Goal: Check status: Check status

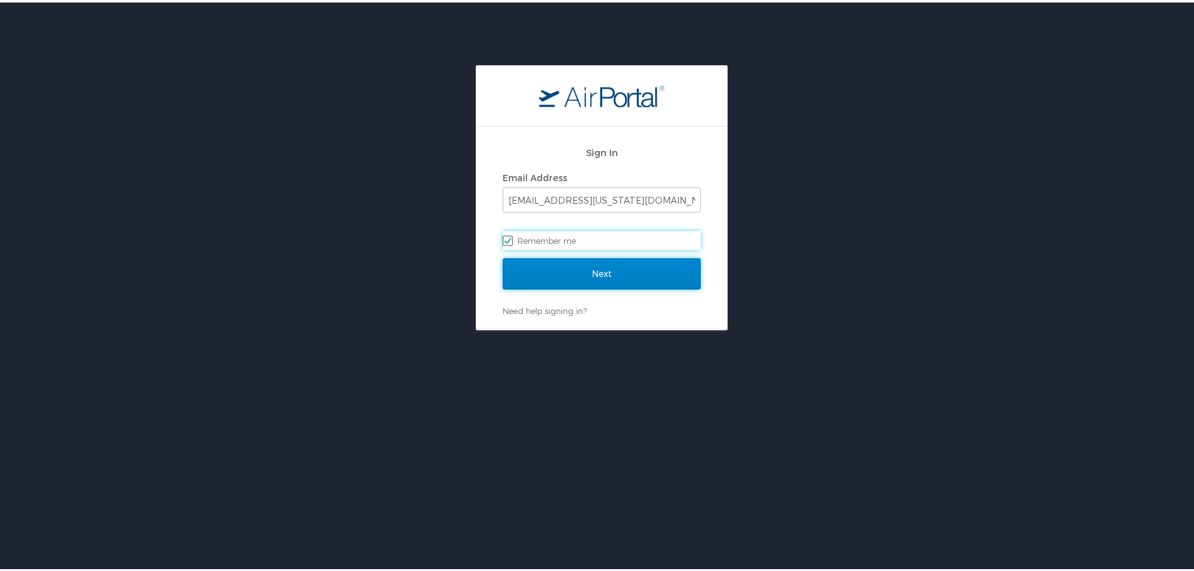
click at [620, 263] on input "Next" at bounding box center [602, 271] width 198 height 31
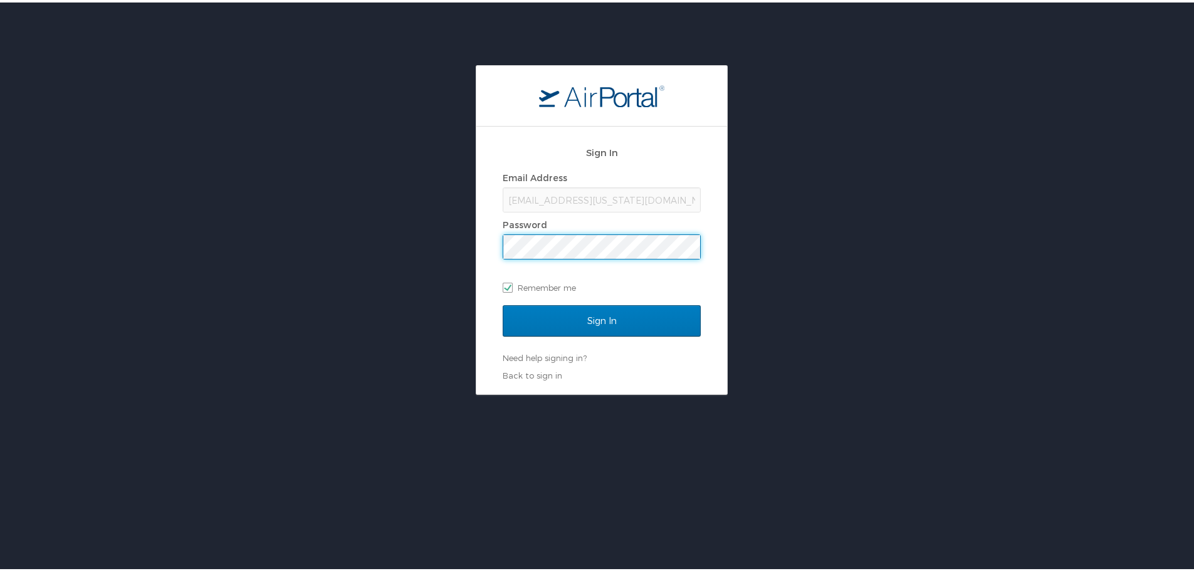
click at [503, 303] on input "Sign In" at bounding box center [602, 318] width 198 height 31
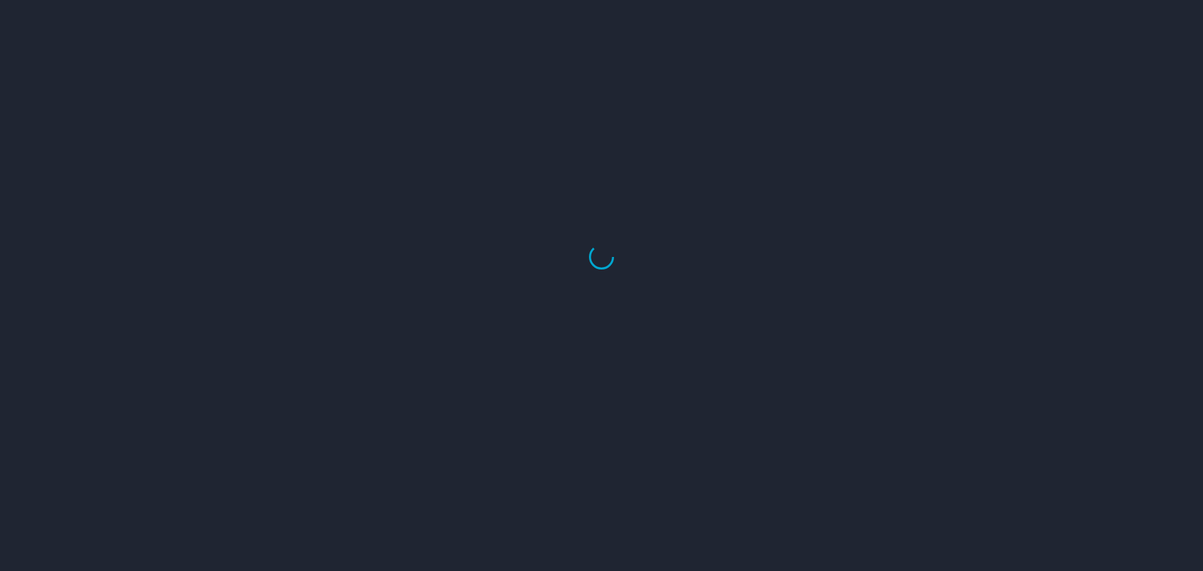
select select "US"
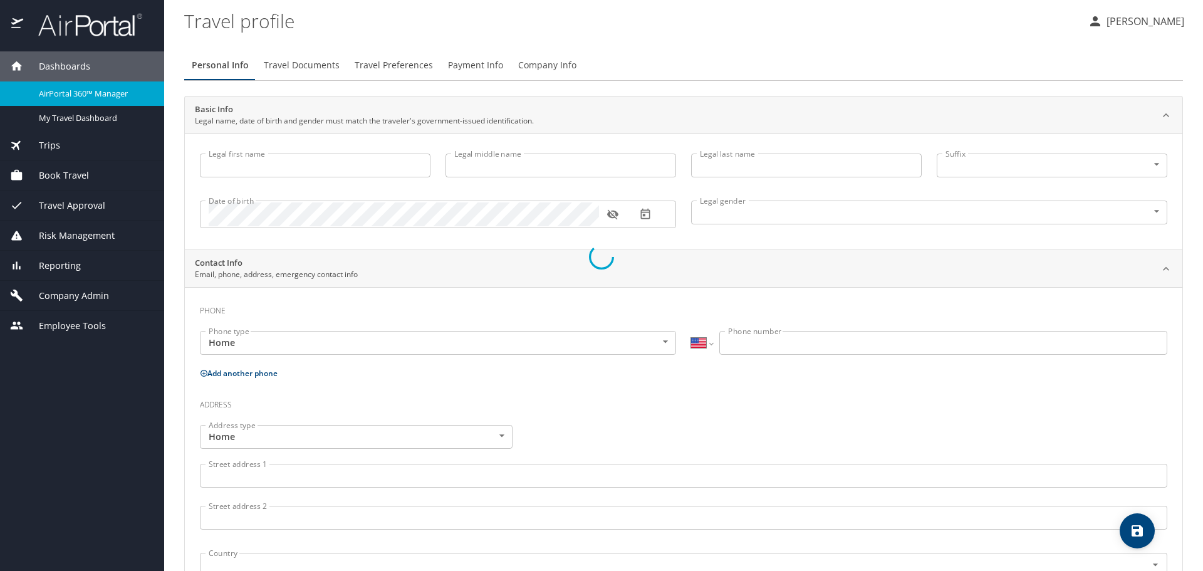
type input "Kelsea"
type input "E"
type input "Bolin"
type input "Female"
select select "US"
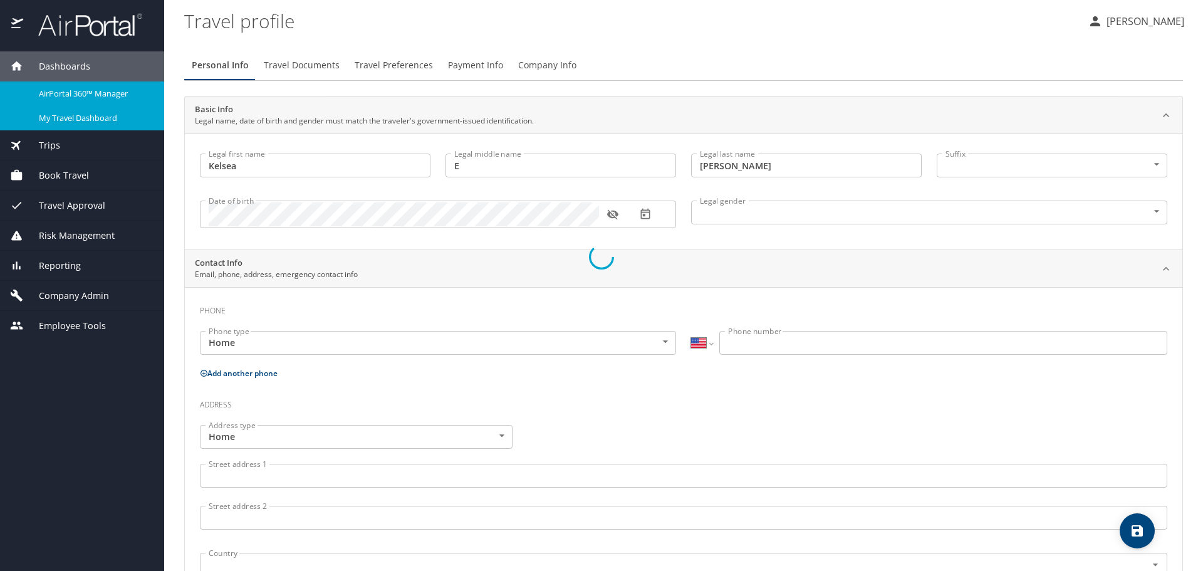
select select "US"
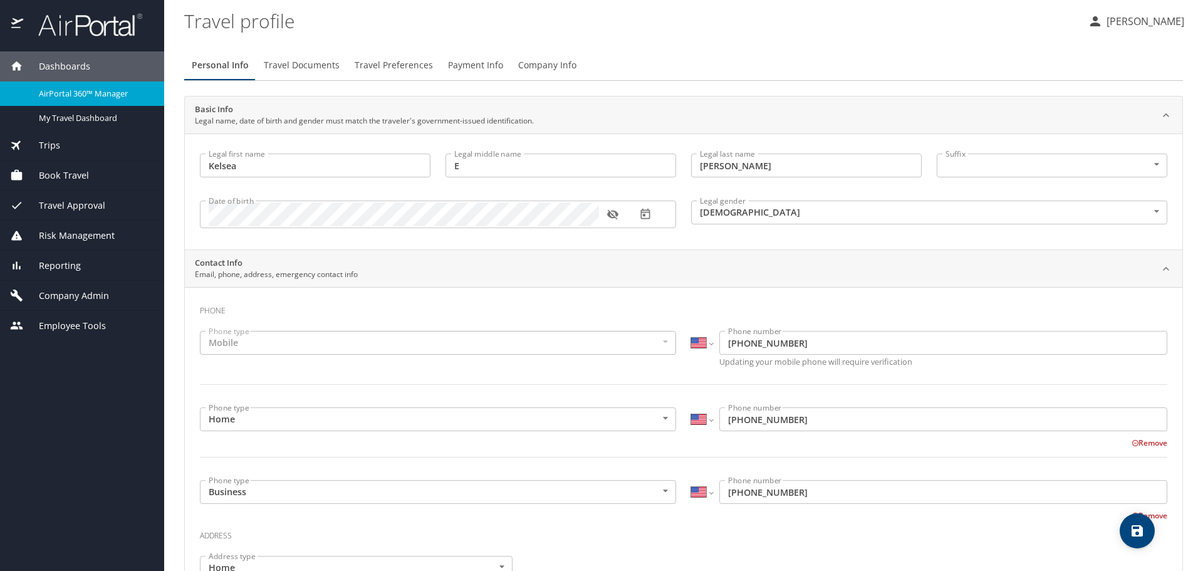
click at [73, 140] on div "Trips" at bounding box center [82, 146] width 144 height 14
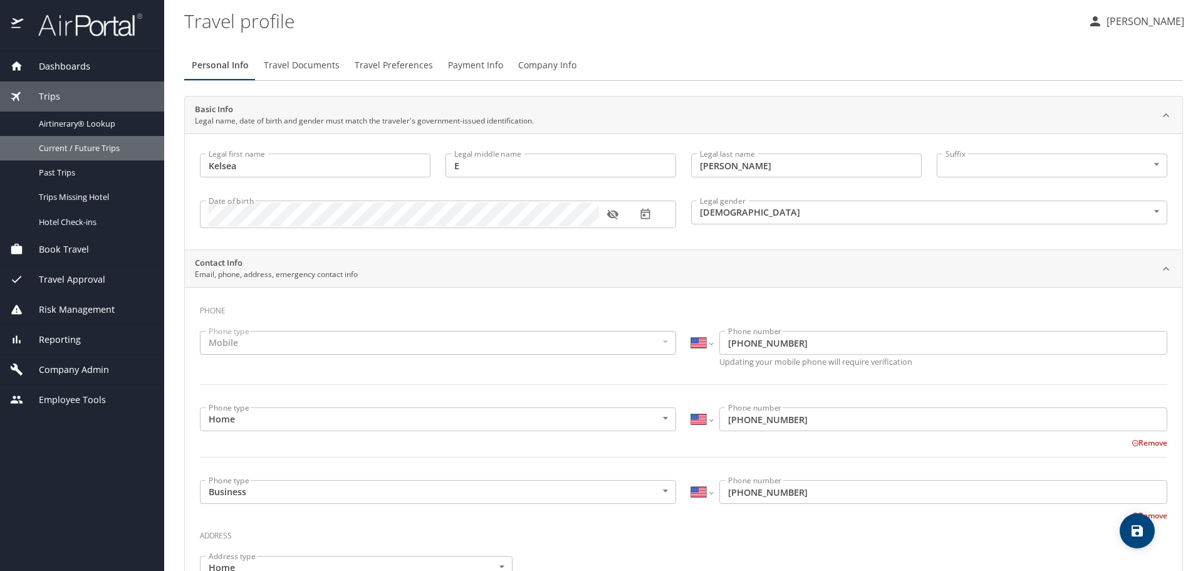
click at [73, 141] on div "Current / Future Trips" at bounding box center [82, 148] width 144 height 14
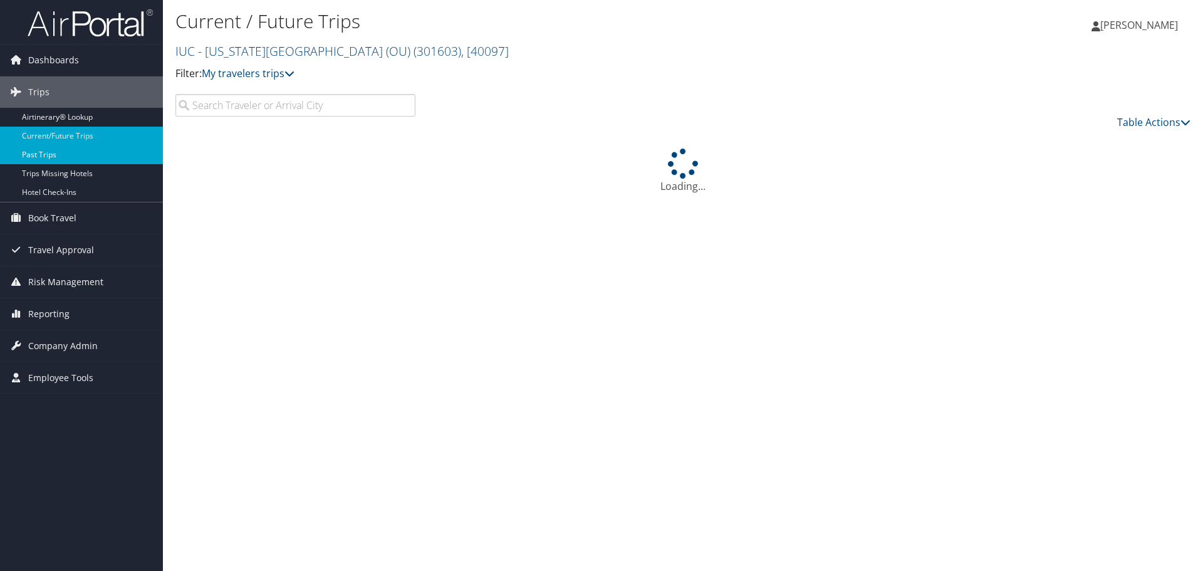
click at [44, 153] on link "Past Trips" at bounding box center [81, 154] width 163 height 19
click at [278, 108] on input "search" at bounding box center [295, 105] width 240 height 23
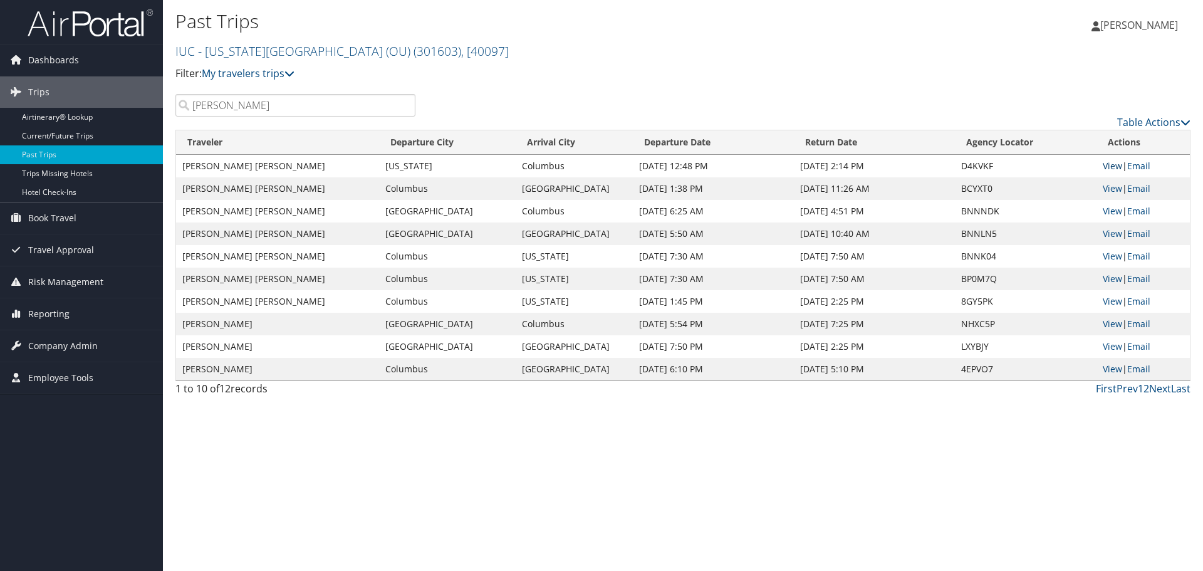
type input "Kelly Ferguson"
click at [1109, 162] on link "View" at bounding box center [1112, 166] width 19 height 12
